Goal: Check status: Check status

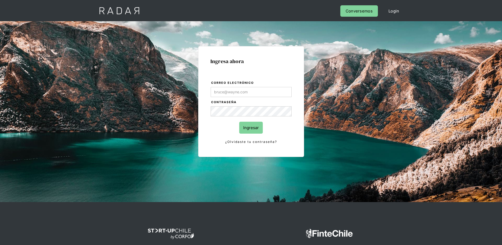
type input "[EMAIL_ADDRESS][DOMAIN_NAME]"
click at [252, 130] on input "Ingresar" at bounding box center [251, 127] width 24 height 12
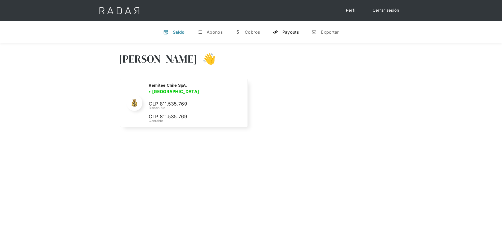
click at [285, 33] on div "Payouts" at bounding box center [290, 31] width 16 height 5
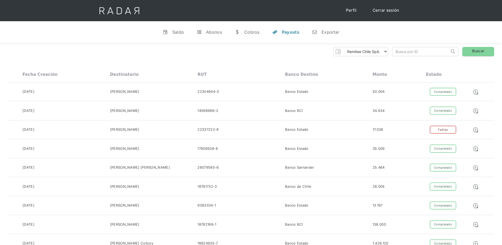
click at [408, 54] on input "search" at bounding box center [420, 51] width 57 height 9
paste input "0aef41f9-1ffc-4e1e-843f-229b6fbad452"
type input "0aef41f9-1ffc-4e1e-843f-229b6fbad452"
click at [469, 53] on link "Buscar" at bounding box center [478, 51] width 32 height 9
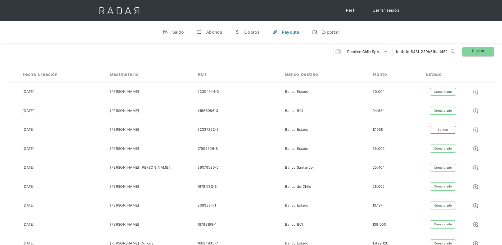
scroll to position [0, 0]
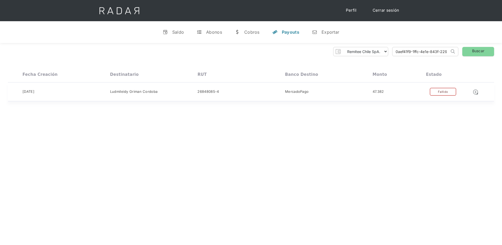
click at [440, 92] on div "Fallido" at bounding box center [443, 92] width 26 height 8
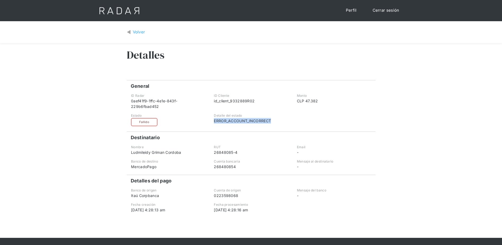
drag, startPoint x: 272, startPoint y: 115, endPoint x: 214, endPoint y: 117, distance: 58.3
click at [214, 118] on div "ERROR_ACCOUNT_INCORRECT" at bounding box center [251, 121] width 74 height 6
click at [140, 33] on div "Volver" at bounding box center [139, 32] width 12 height 6
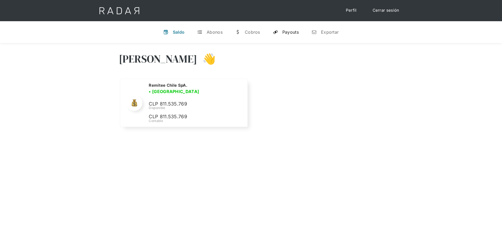
click at [296, 33] on div "Payouts" at bounding box center [290, 31] width 16 height 5
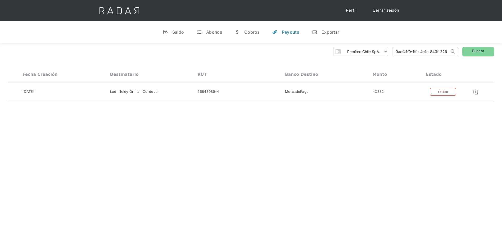
click at [419, 54] on input "0aef41f9-1ffc-4e1e-843f-229b6fbad452" at bounding box center [420, 51] width 57 height 9
paste input "5f808ef8-0159-4dad-be65-46b8dfd9557"
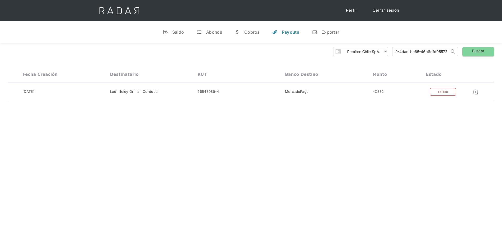
click at [467, 53] on link "Buscar" at bounding box center [478, 51] width 32 height 9
click at [439, 94] on div "Fallido" at bounding box center [443, 92] width 26 height 8
click at [422, 50] on input "5f808ef8-0159-4dad-be65-46b8dfd95572" at bounding box center [420, 51] width 57 height 9
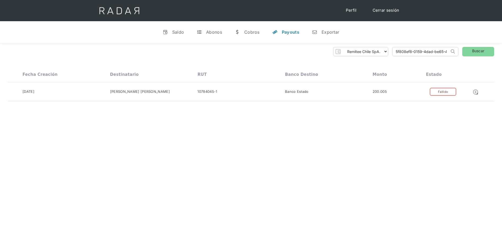
click at [422, 50] on input "5f808ef8-0159-4dad-be65-46b8dfd95572" at bounding box center [420, 51] width 57 height 9
paste input "dc4a0735-08a9-414f-b54b-ed35c5c402a8"
click at [486, 52] on link "Buscar" at bounding box center [478, 51] width 32 height 9
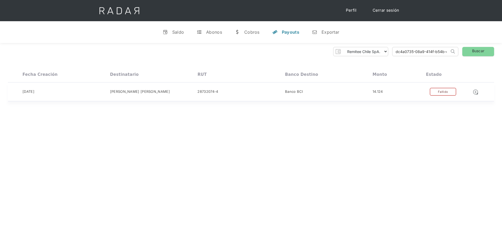
click at [445, 89] on div "Fallido" at bounding box center [443, 92] width 26 height 8
click at [413, 51] on input "dc4a0735-08a9-414f-b54b-ed35c5c402a8" at bounding box center [420, 51] width 57 height 9
paste input "f38cd5f6-3005-4a1f-9574-265a8491b573"
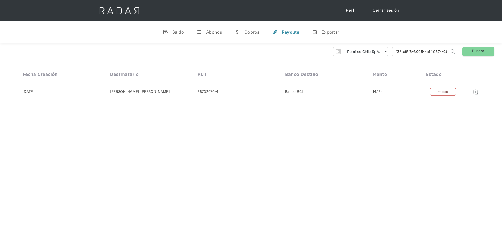
scroll to position [0, 23]
click at [469, 53] on link "Buscar" at bounding box center [478, 51] width 32 height 9
click at [439, 92] on div "Fallido" at bounding box center [443, 92] width 26 height 8
click at [440, 47] on input "f38cd5f6-3005-4a1f-9574-265a8491b573" at bounding box center [420, 51] width 57 height 9
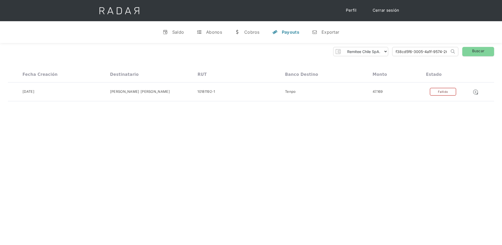
click at [434, 49] on input "f38cd5f6-3005-4a1f-9574-265a8491b573" at bounding box center [420, 51] width 57 height 9
paste input "27fad44f-3bfe-462c-8535-88763840cc70"
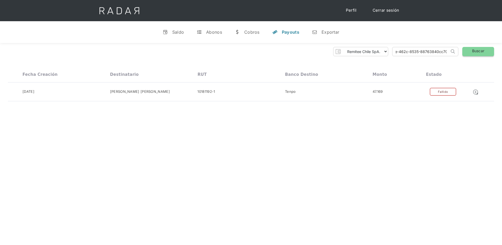
type input "27fad44f-3bfe-462c-8535-88763840cc70"
click at [472, 51] on link "Buscar" at bounding box center [478, 51] width 32 height 9
click at [440, 93] on div "Fallido" at bounding box center [443, 92] width 26 height 8
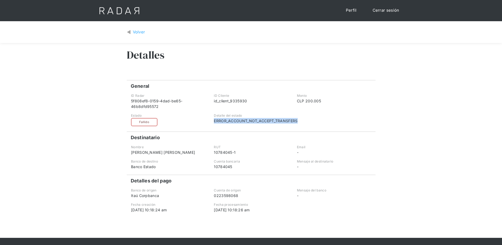
drag, startPoint x: 297, startPoint y: 121, endPoint x: 214, endPoint y: 123, distance: 83.6
click at [214, 123] on div "Estado Fallido Pendiente Completado Detalle del estado ERROR_ACCOUNT_NOT_ACCEPT…" at bounding box center [251, 119] width 249 height 13
drag, startPoint x: 232, startPoint y: 166, endPoint x: 214, endPoint y: 168, distance: 18.1
click at [214, 168] on div "10784045" at bounding box center [251, 167] width 74 height 6
copy div "10784045"
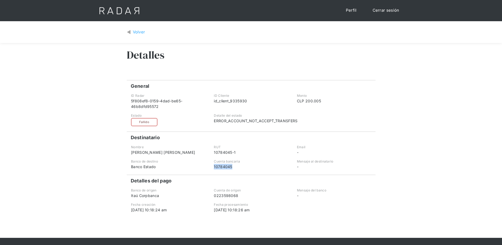
click at [137, 32] on div "Volver" at bounding box center [139, 32] width 12 height 6
drag, startPoint x: 236, startPoint y: 152, endPoint x: 214, endPoint y: 155, distance: 22.2
click at [214, 155] on div "28732074-4" at bounding box center [251, 152] width 74 height 6
drag, startPoint x: 214, startPoint y: 155, endPoint x: 227, endPoint y: 165, distance: 16.5
click at [227, 165] on div "1012364177" at bounding box center [251, 167] width 74 height 6
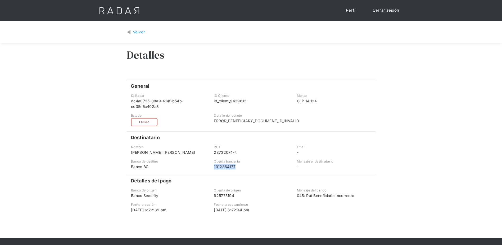
click at [227, 165] on div "1012364177" at bounding box center [251, 167] width 74 height 6
copy div "1012364177"
click at [137, 31] on div "Volver" at bounding box center [139, 32] width 12 height 6
click at [137, 34] on div "Volver" at bounding box center [139, 32] width 12 height 6
drag, startPoint x: 173, startPoint y: 166, endPoint x: 113, endPoint y: 165, distance: 59.8
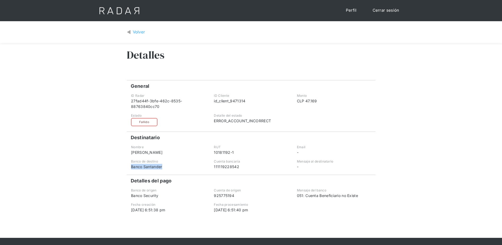
click at [113, 165] on div "Volver Detalles General Comprobante ID Radar 27fad44f-3bfe-462c-8535-88763840cc…" at bounding box center [251, 129] width 502 height 216
click at [169, 169] on div "Banco Santander" at bounding box center [168, 167] width 74 height 6
drag, startPoint x: 164, startPoint y: 169, endPoint x: 129, endPoint y: 165, distance: 34.8
click at [129, 165] on div "Banco de destino Banco Santander" at bounding box center [168, 164] width 82 height 10
